Goal: Task Accomplishment & Management: Use online tool/utility

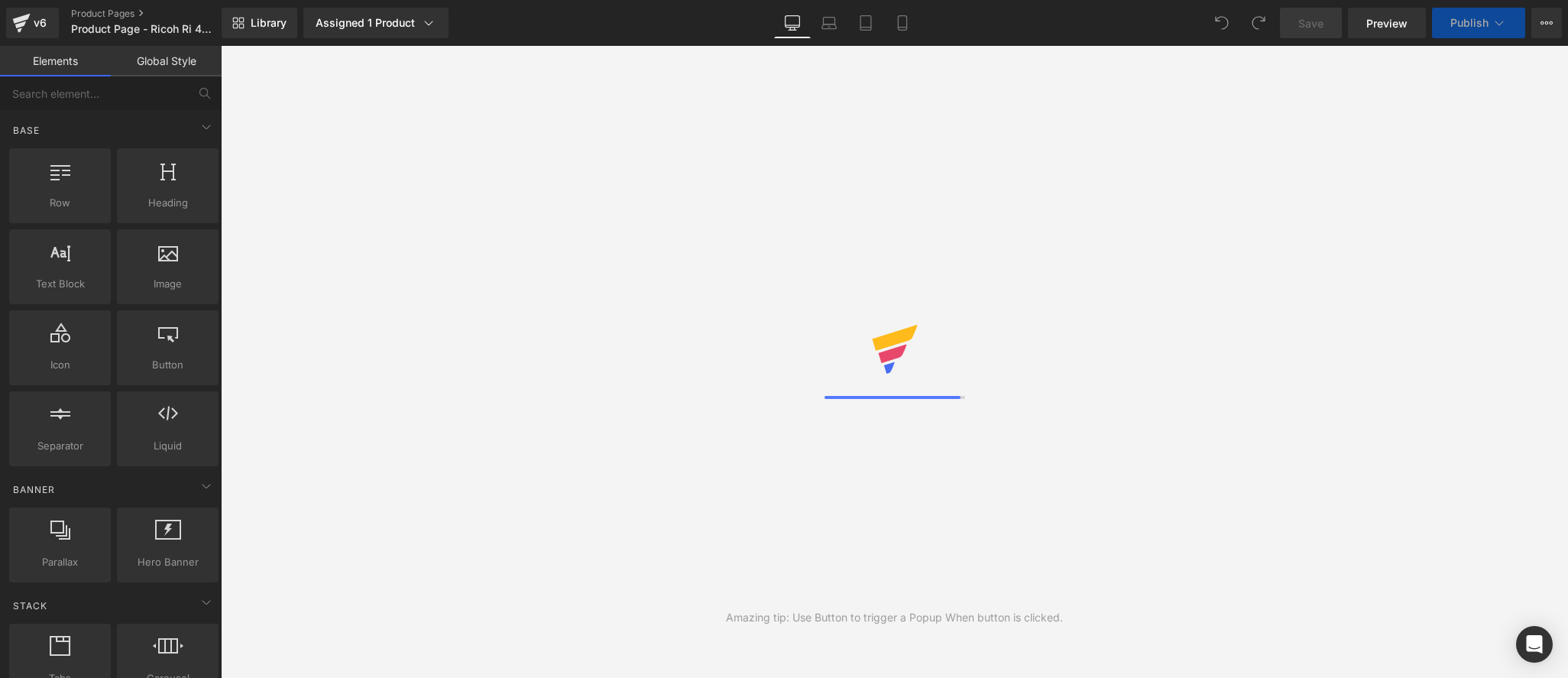
click at [548, 21] on div "Library Assigned 1 Product Product Preview RICOH Ri 4000 DTG/DTF Printer Manage…" at bounding box center [894, 23] width 1346 height 31
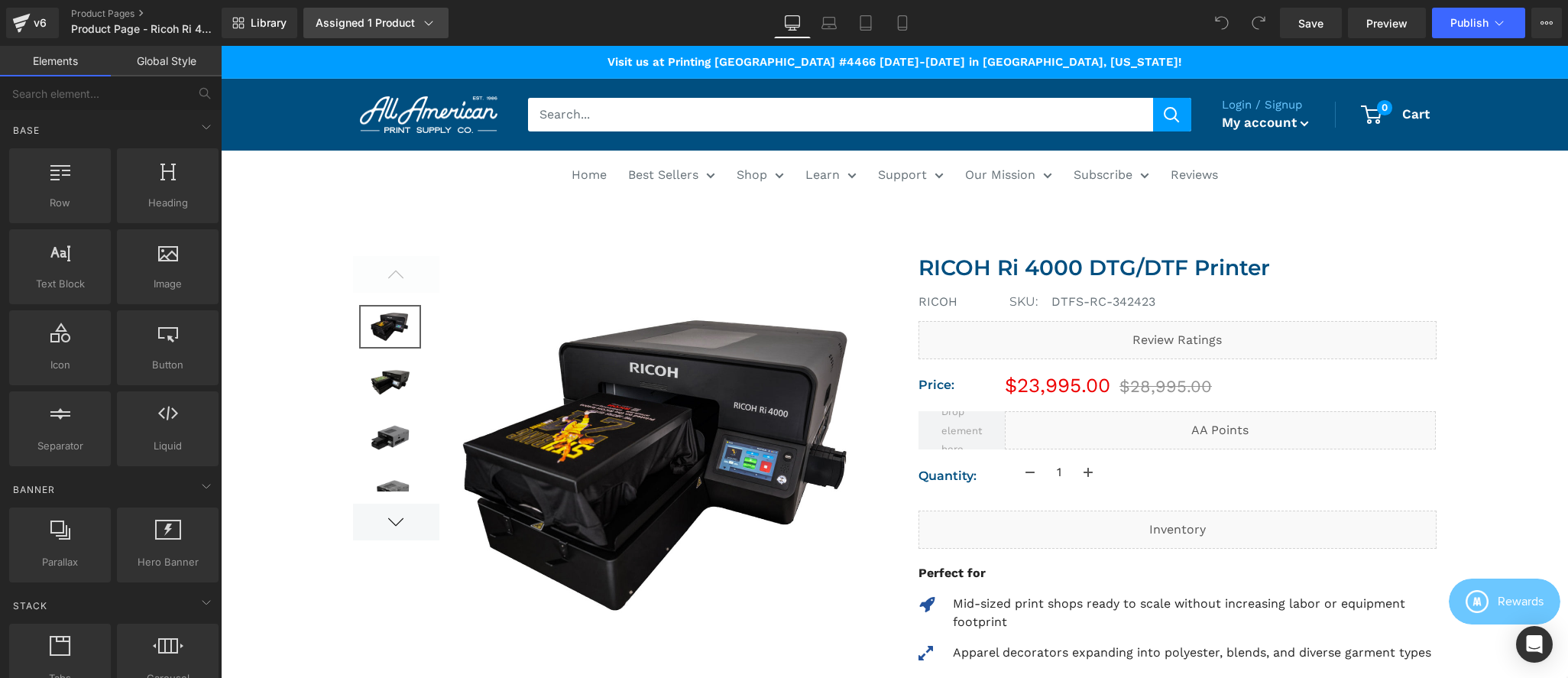
click at [373, 24] on div "Assigned 1 Product" at bounding box center [376, 23] width 121 height 15
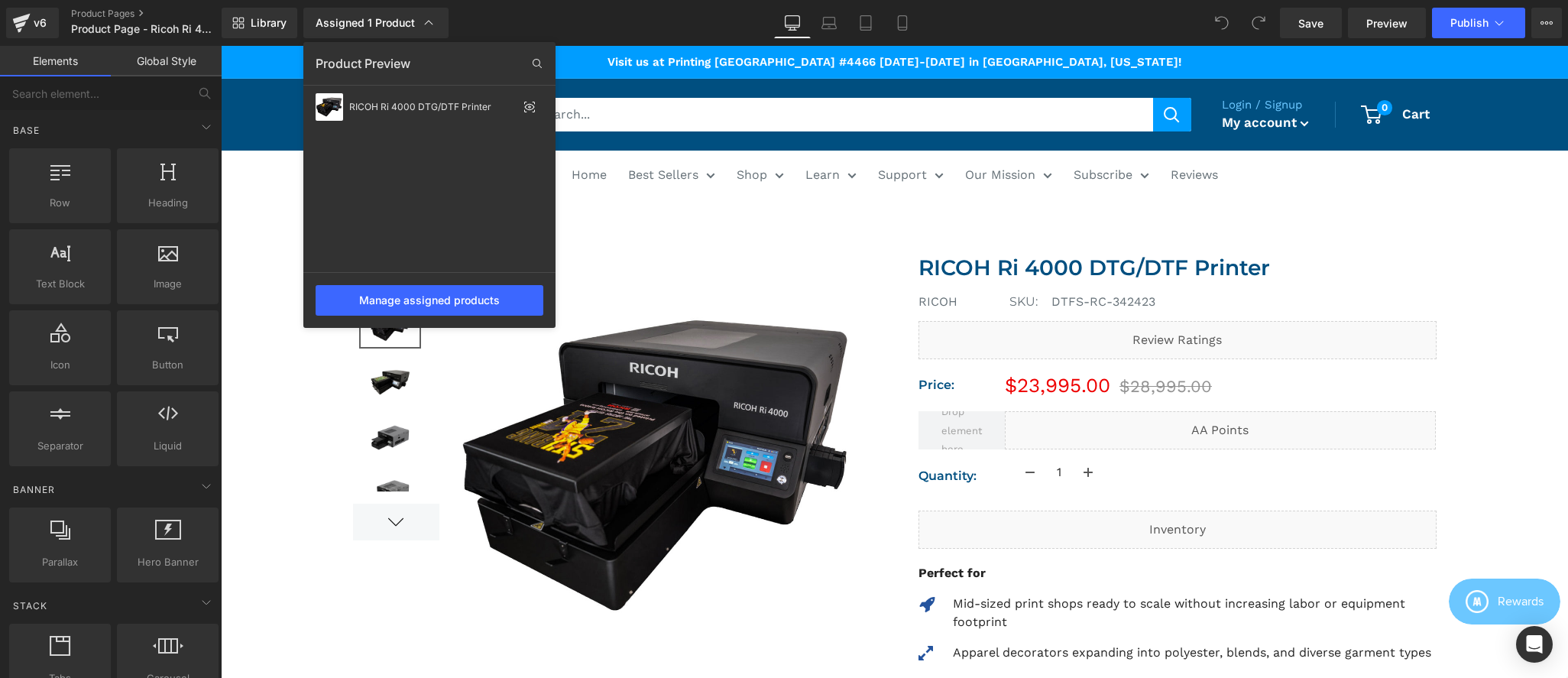
click at [601, 208] on div at bounding box center [894, 361] width 1347 height 632
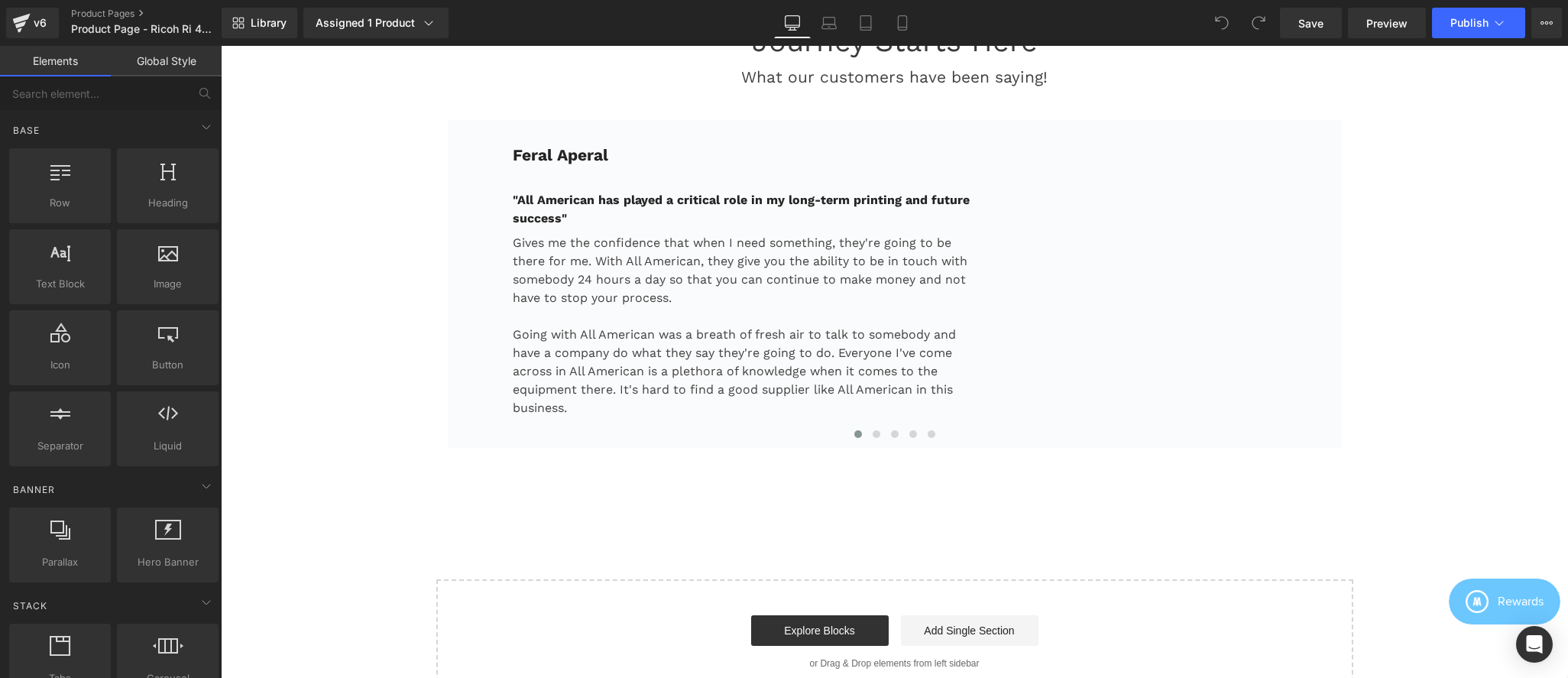
scroll to position [4694, 0]
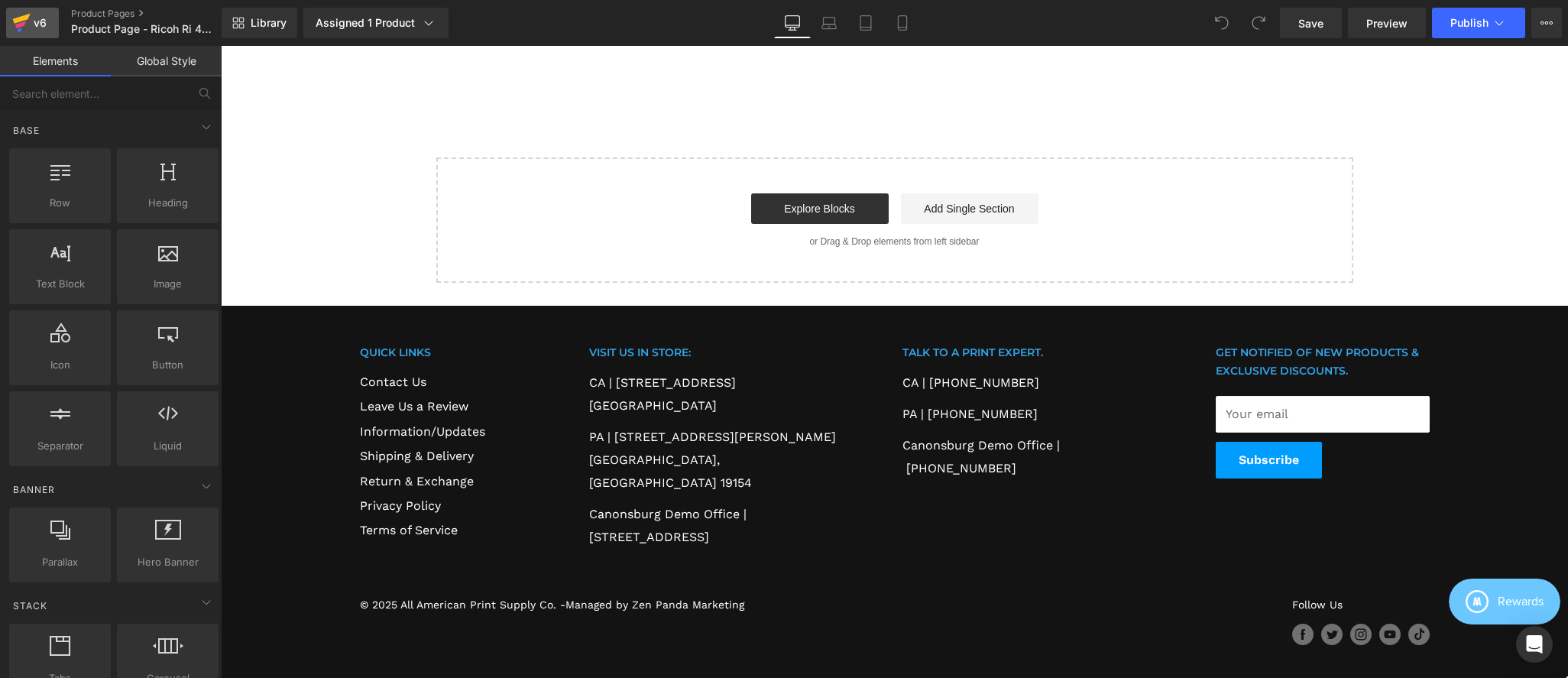
click at [33, 17] on div "v6" at bounding box center [40, 23] width 19 height 20
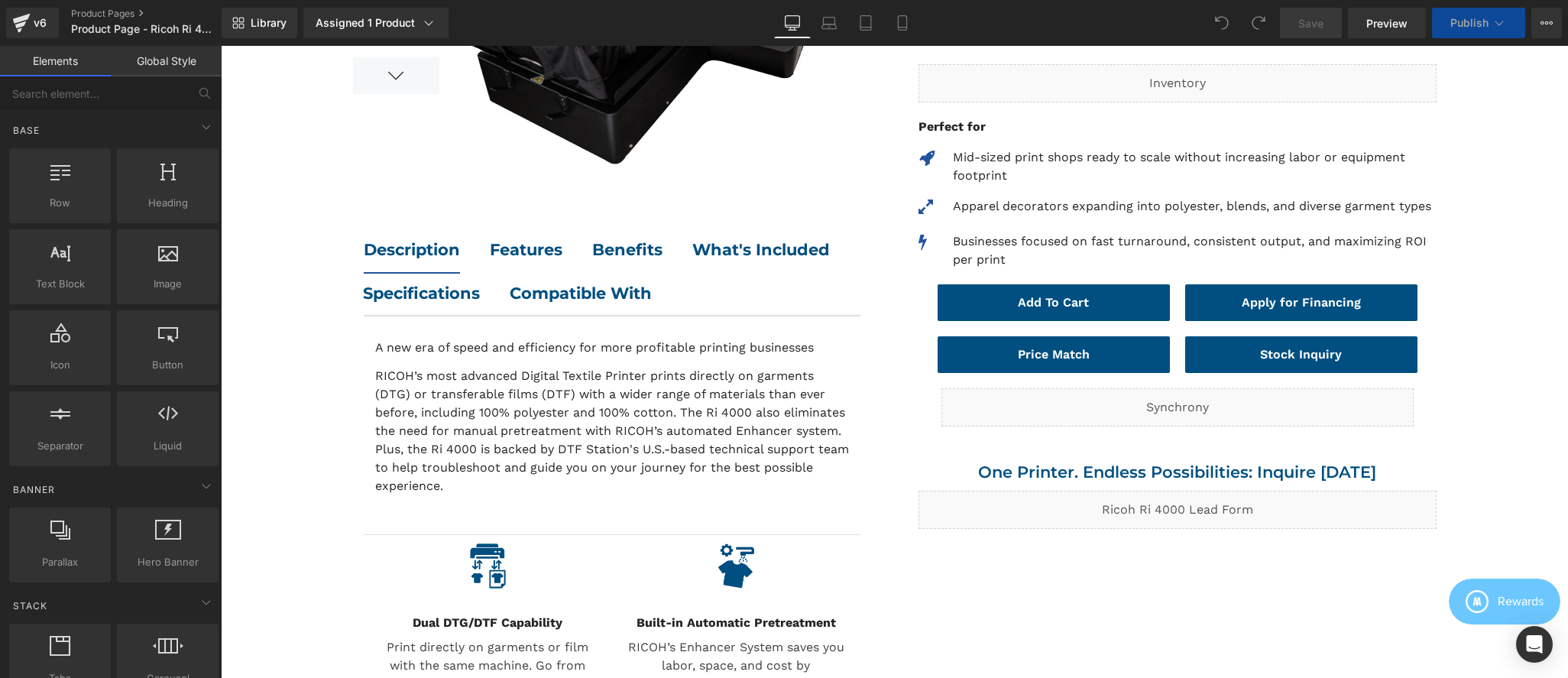
scroll to position [473, 0]
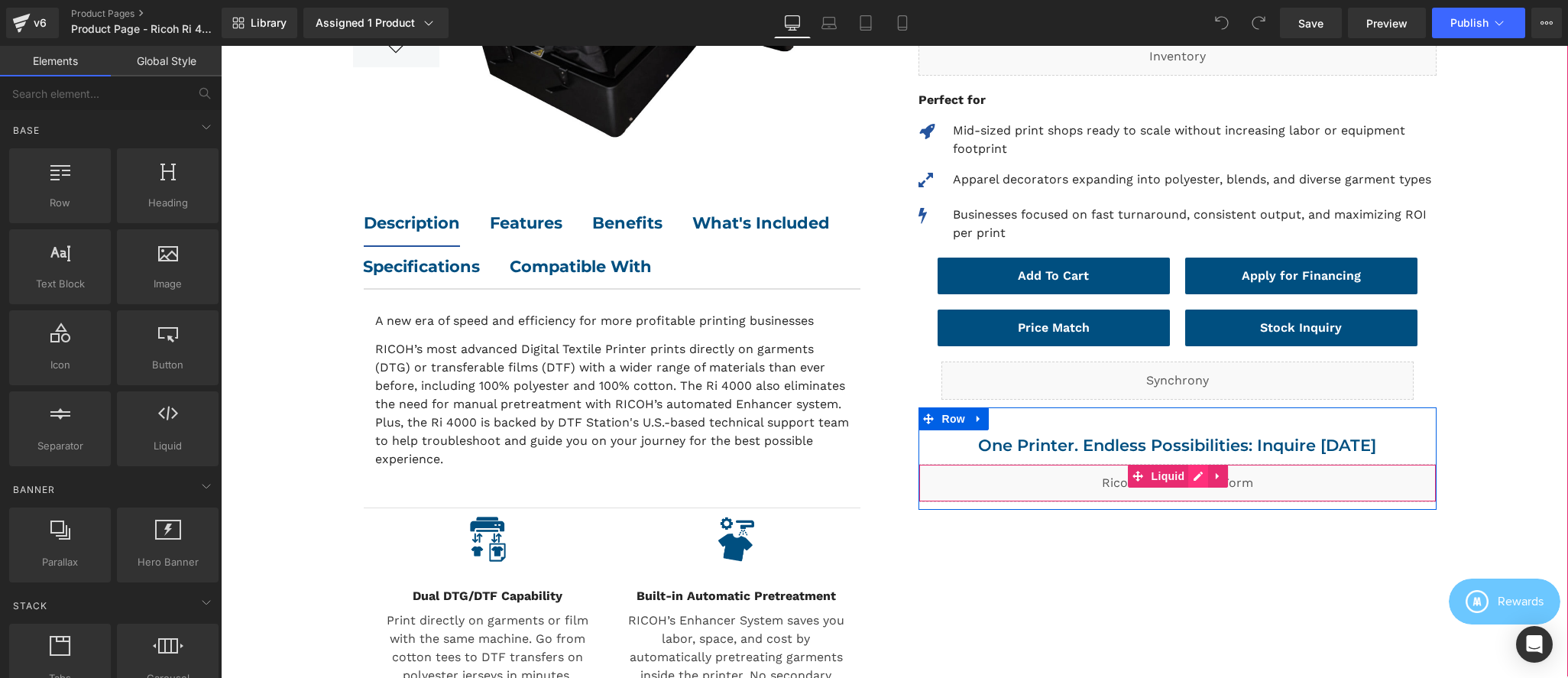
click at [1195, 477] on div "Liquid" at bounding box center [1178, 483] width 518 height 39
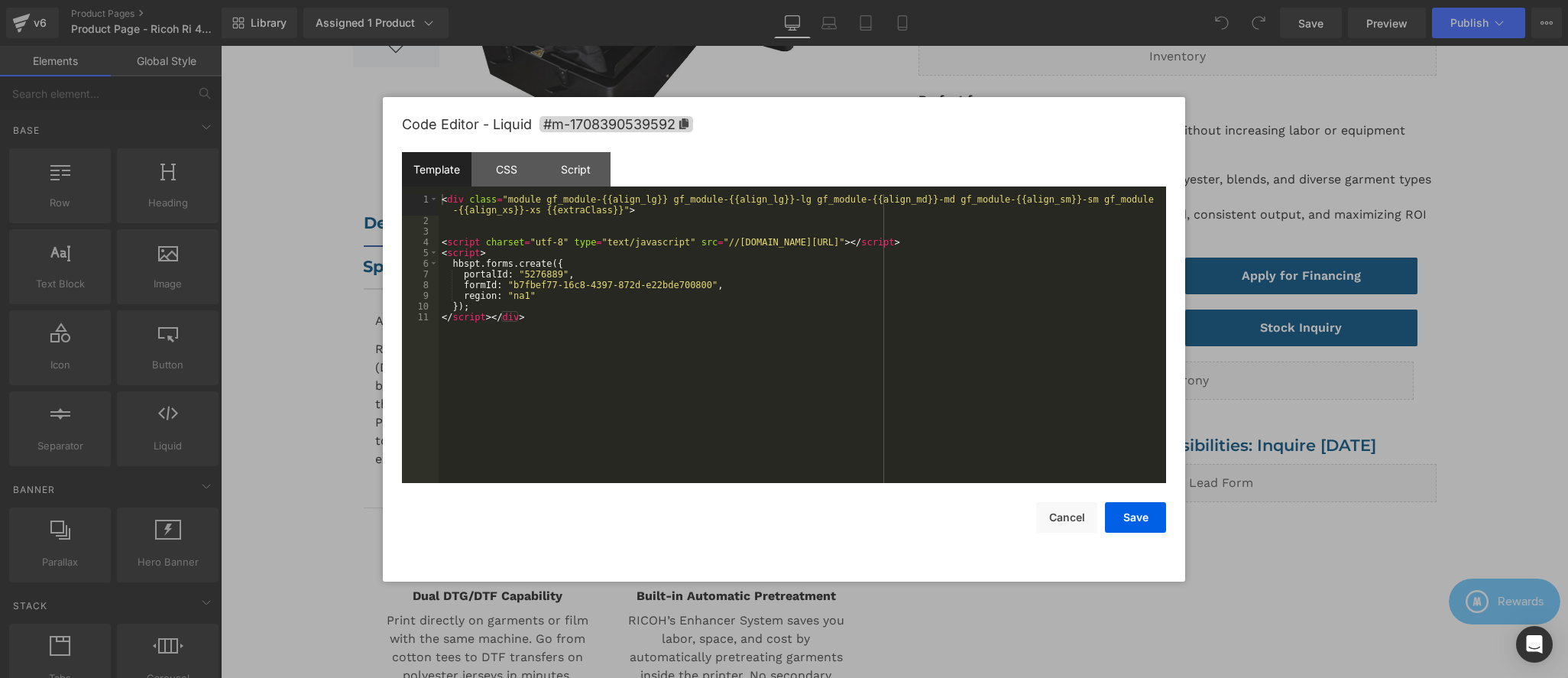
click at [1336, 500] on div at bounding box center [784, 339] width 1568 height 678
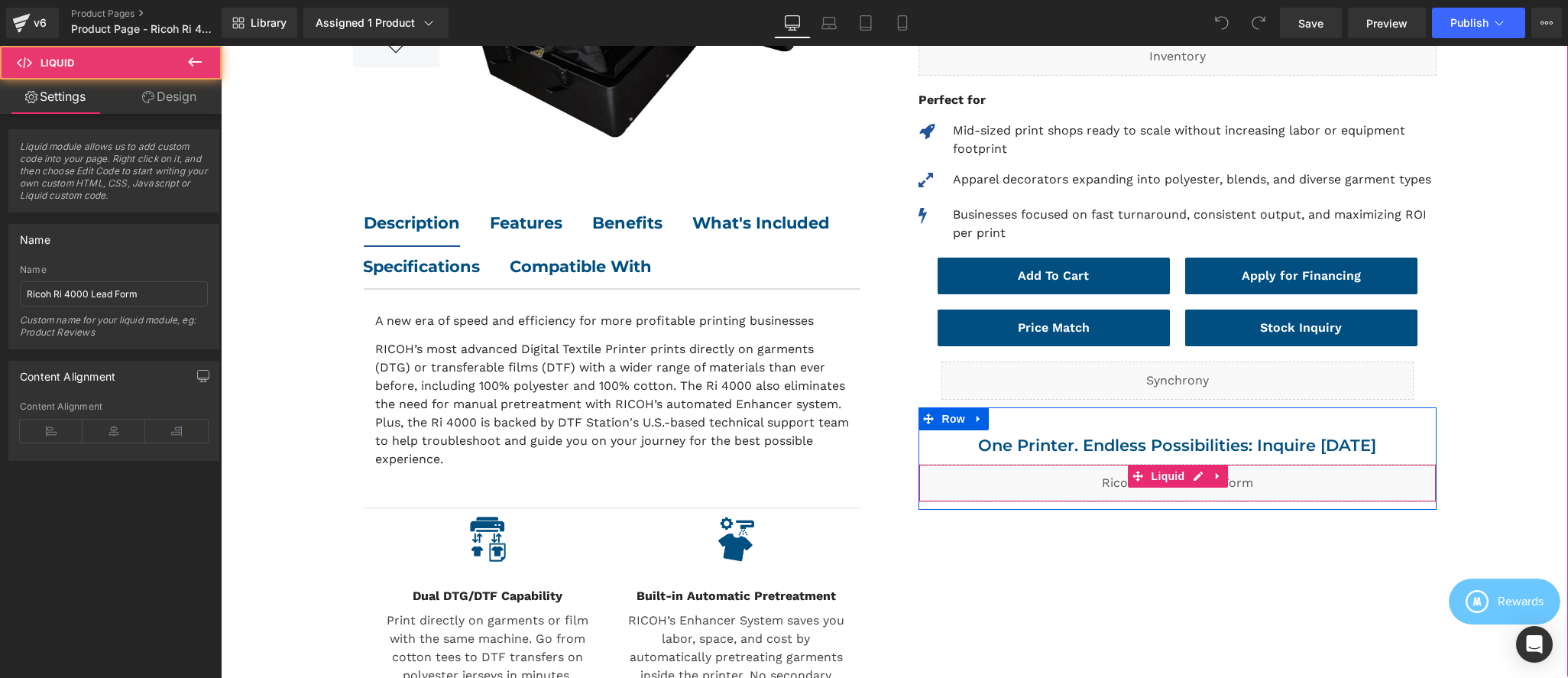
click at [969, 482] on div "Liquid" at bounding box center [1178, 483] width 518 height 39
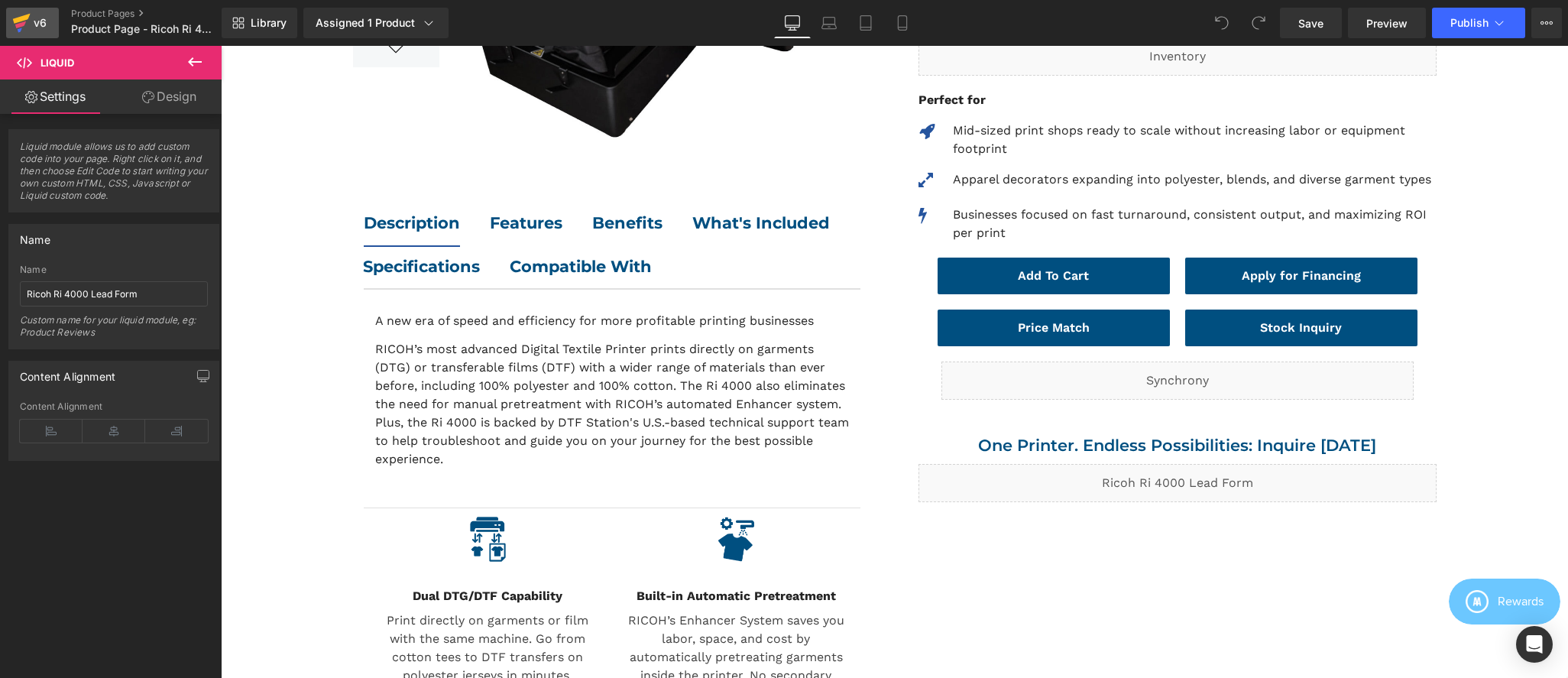
click at [35, 21] on div "v6" at bounding box center [40, 23] width 19 height 20
